Goal: Task Accomplishment & Management: Use online tool/utility

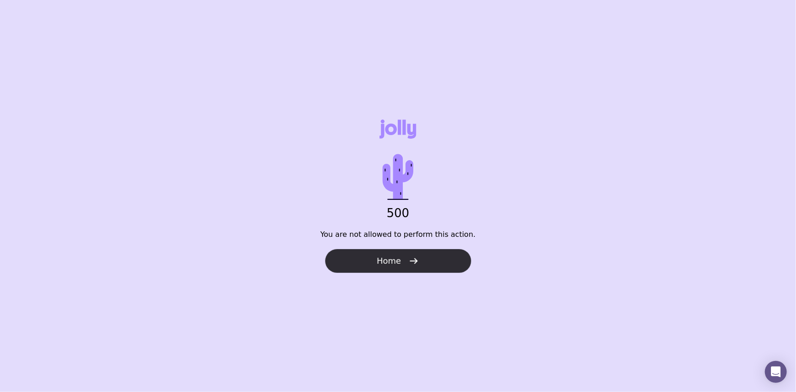
click at [419, 261] on button "Home" at bounding box center [398, 261] width 146 height 24
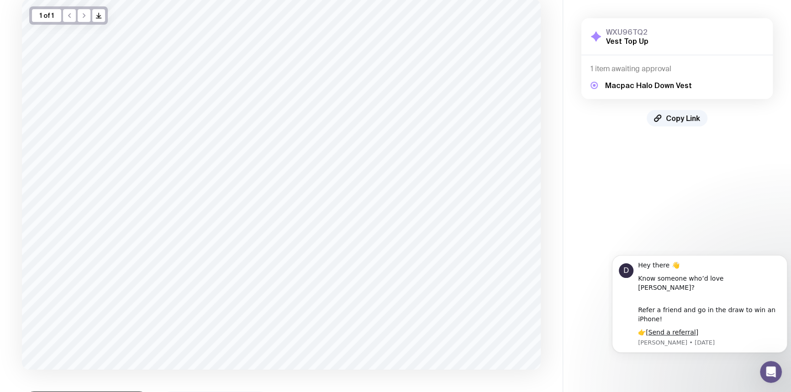
scroll to position [105, 0]
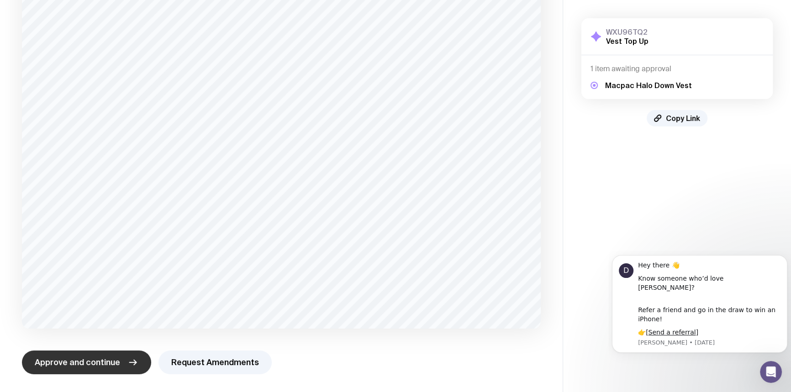
click at [87, 361] on span "Approve and continue" at bounding box center [77, 362] width 85 height 11
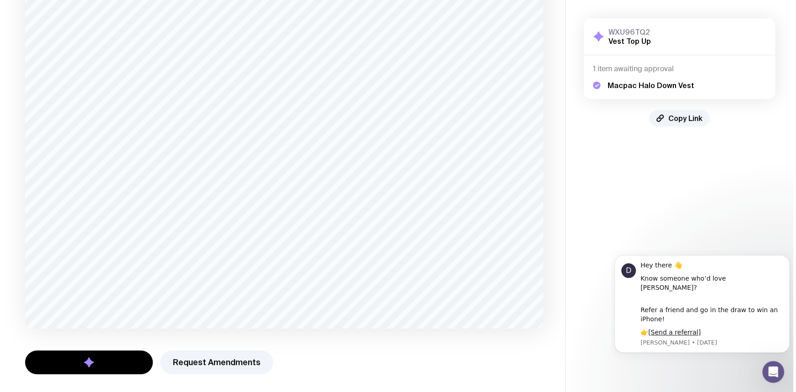
scroll to position [0, 0]
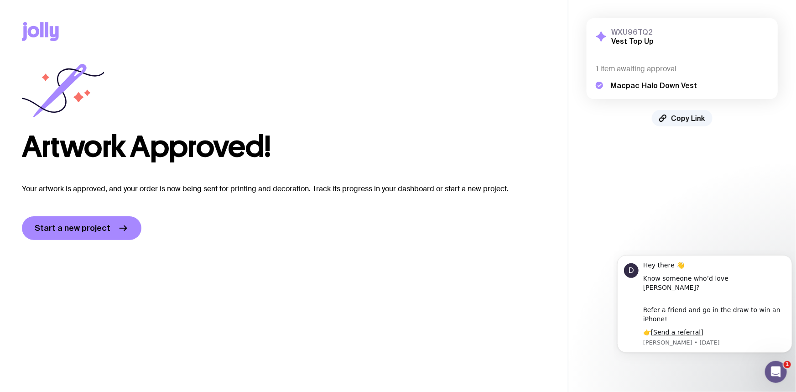
click html "D Hey there 👋 Know someone who’d love [PERSON_NAME]? Refer a friend and go in t…"
